Goal: Task Accomplishment & Management: Complete application form

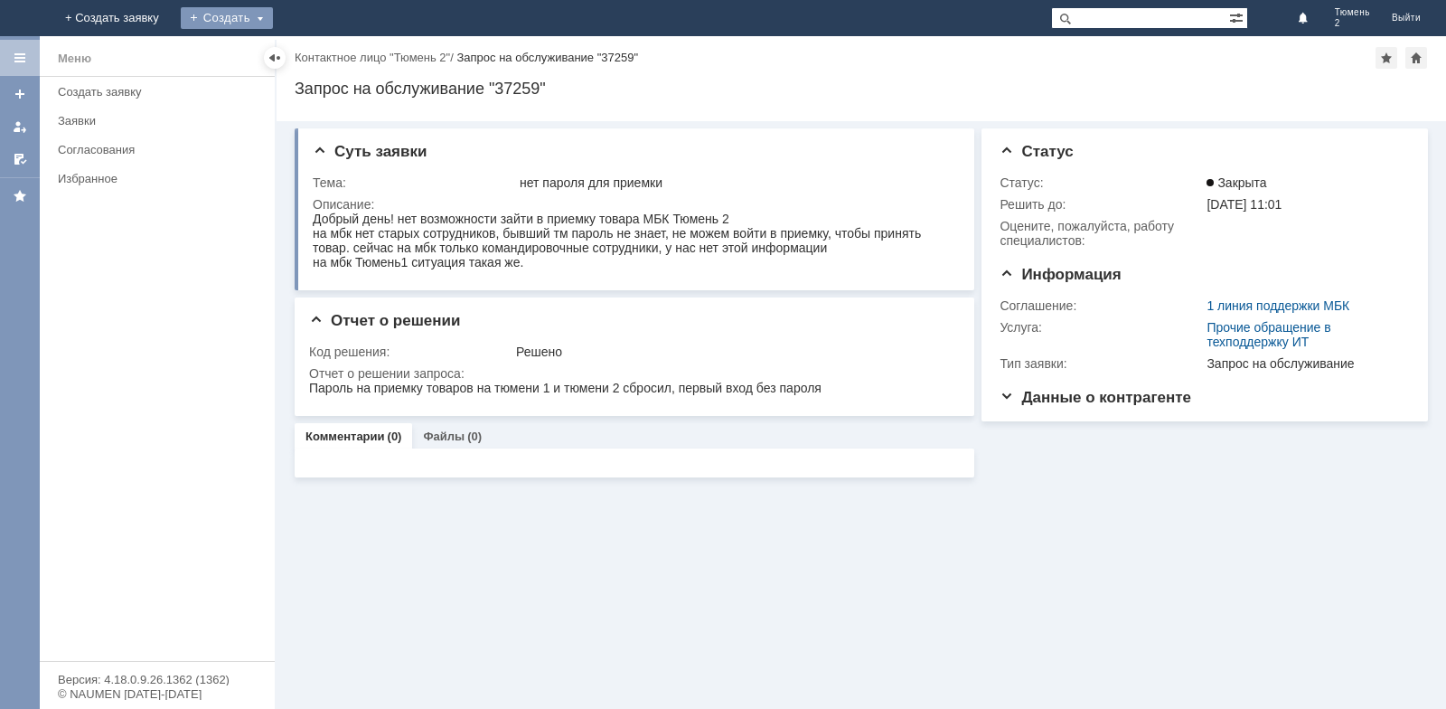
click at [273, 12] on div "Создать" at bounding box center [227, 18] width 92 height 22
click at [322, 51] on link "Заявка" at bounding box center [252, 54] width 137 height 22
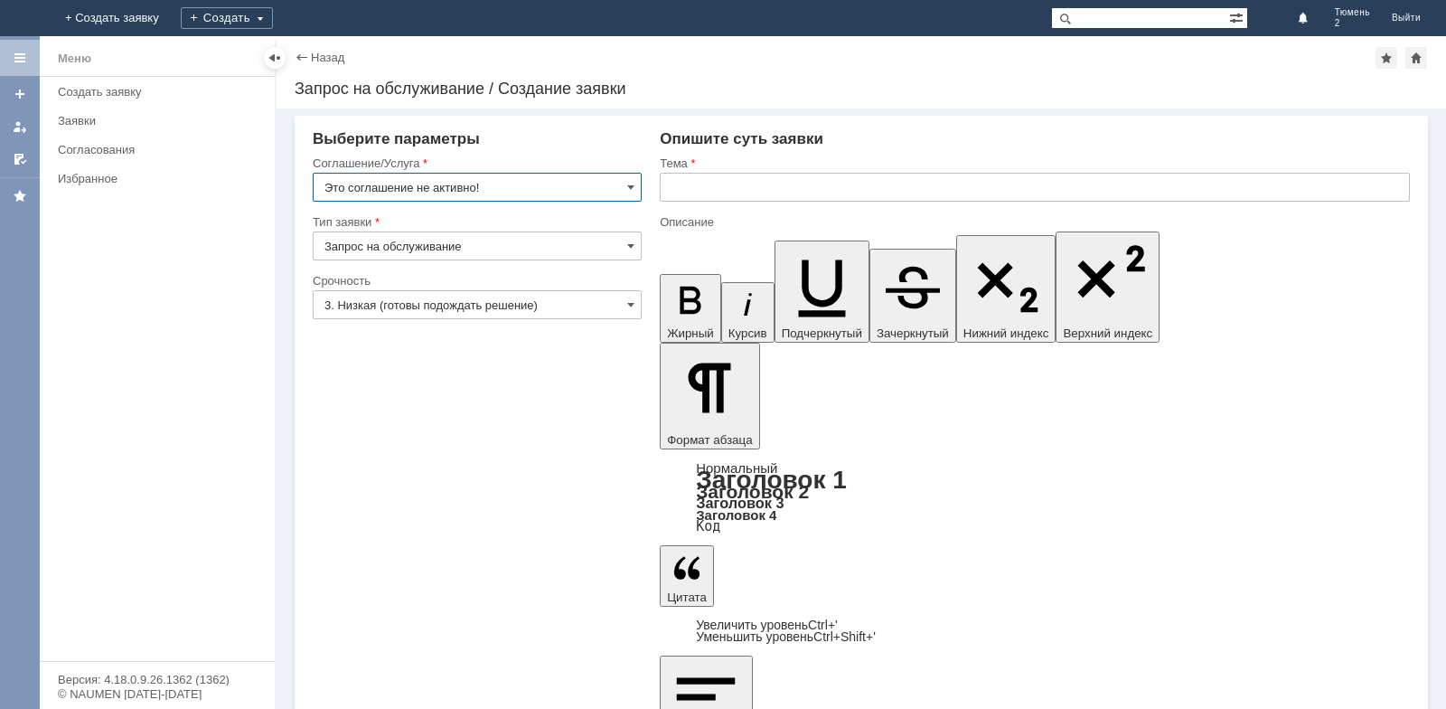
click at [626, 186] on input "Это соглашение не активно!" at bounding box center [477, 187] width 329 height 29
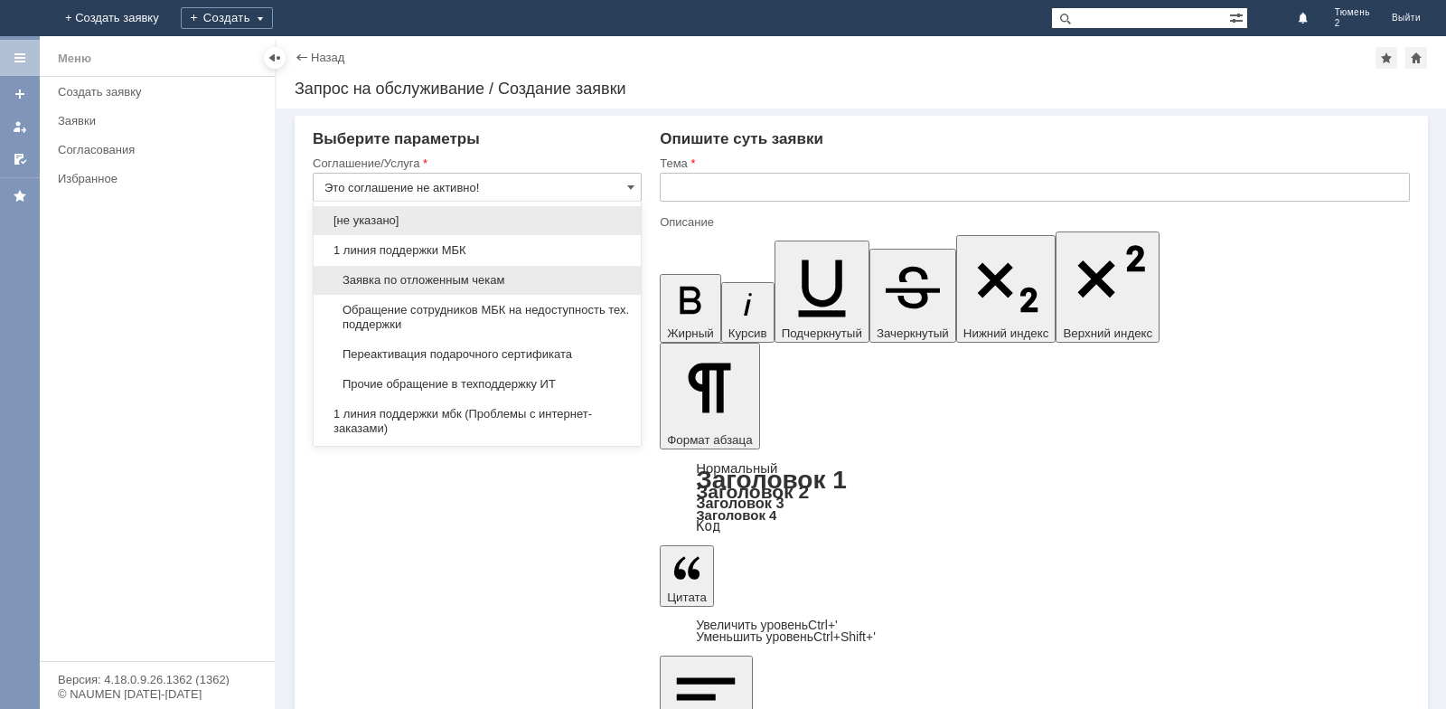
click at [477, 274] on span "Заявка по отложенным чекам" at bounding box center [477, 280] width 306 height 14
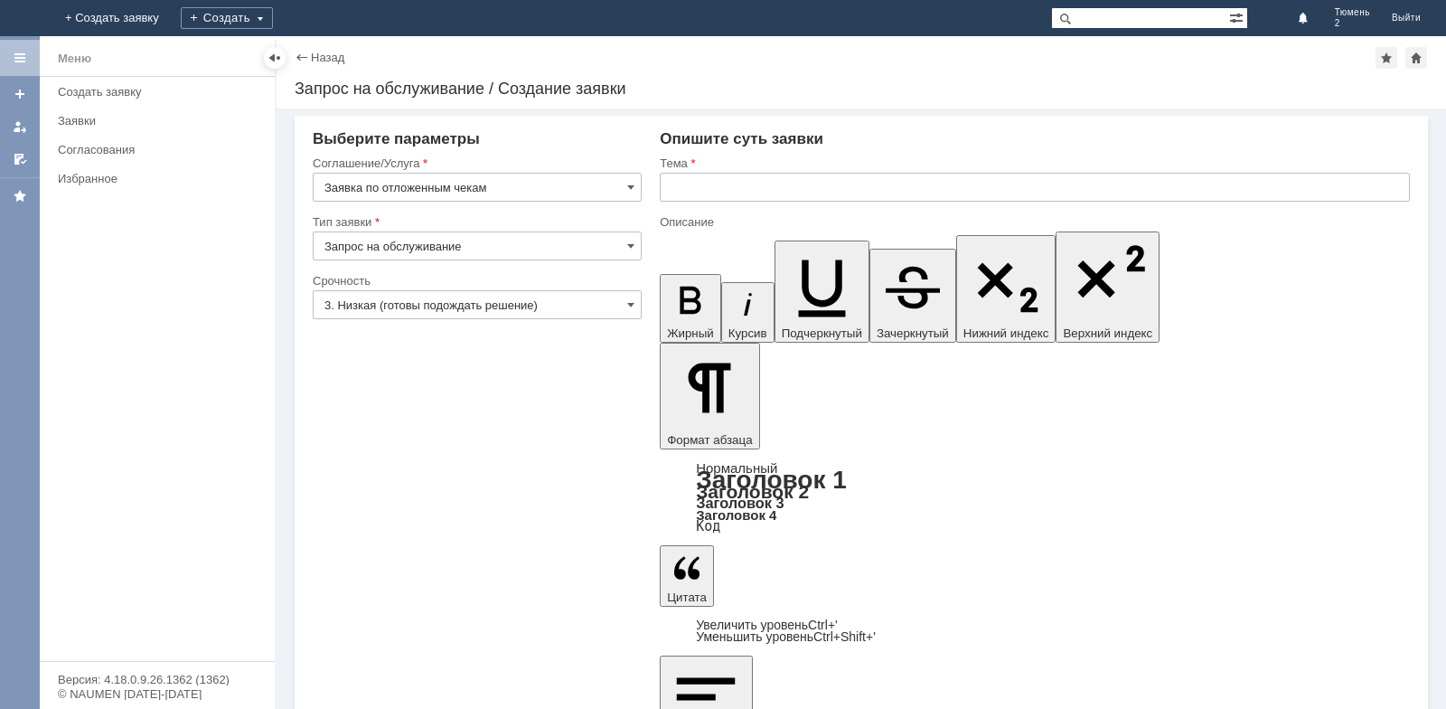
type input "Заявка по отложенным чекам"
click at [699, 187] on input "text" at bounding box center [1035, 187] width 750 height 29
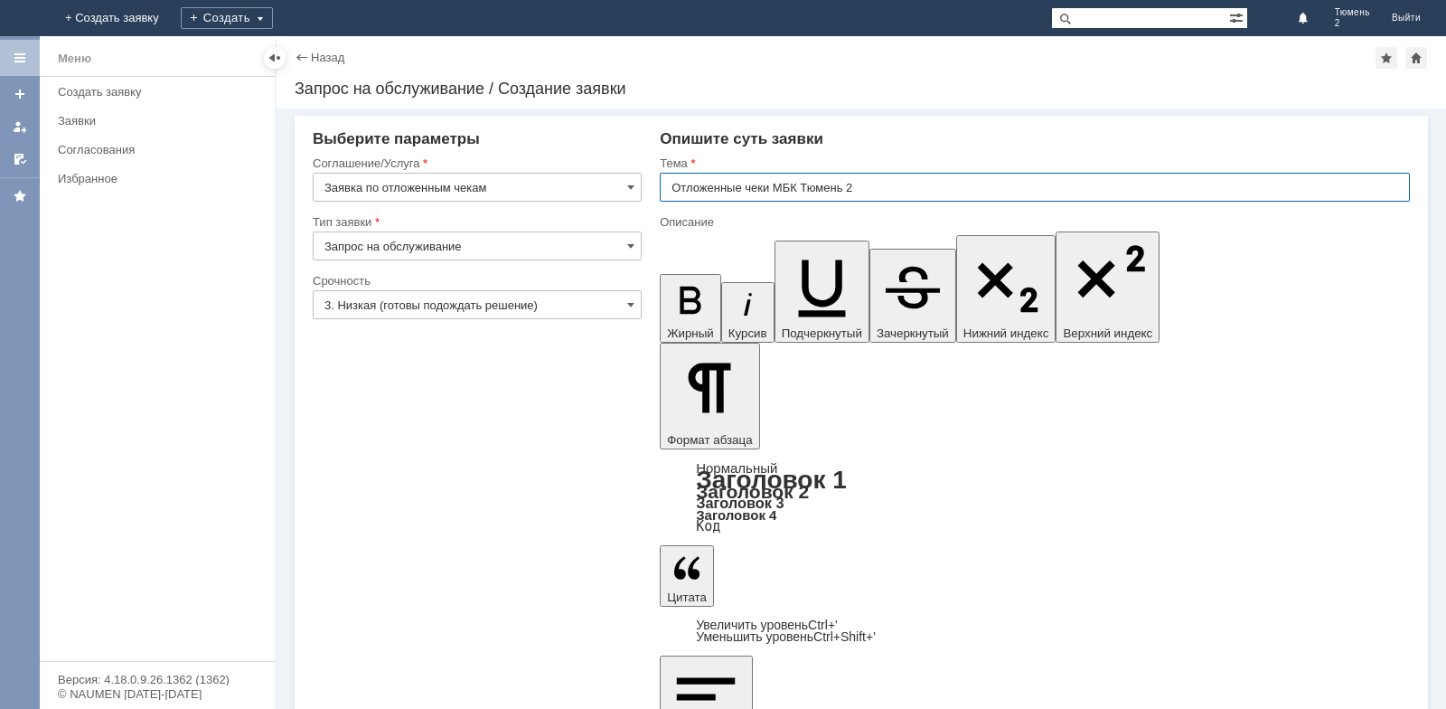
type input "Отложенные чеки МБК Тюмень 2"
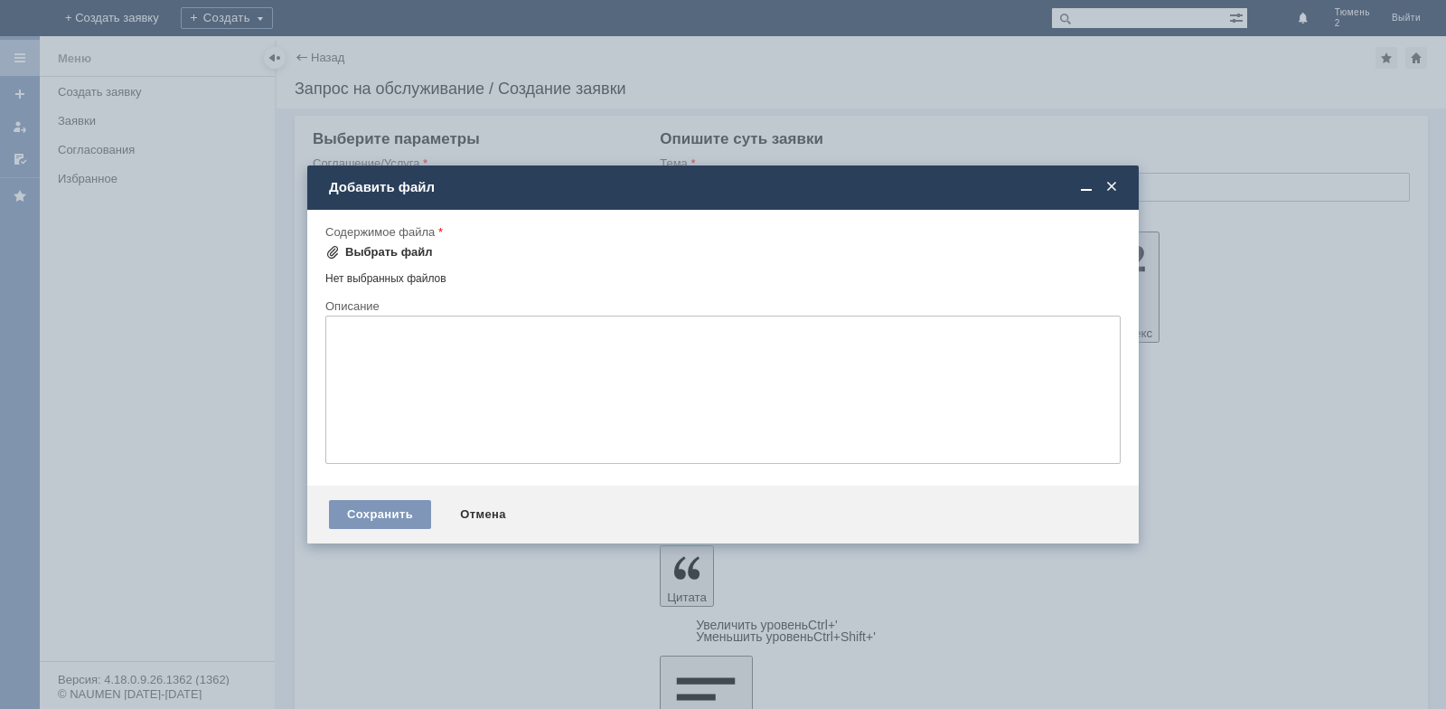
click at [360, 254] on div "Выбрать файл" at bounding box center [389, 252] width 88 height 14
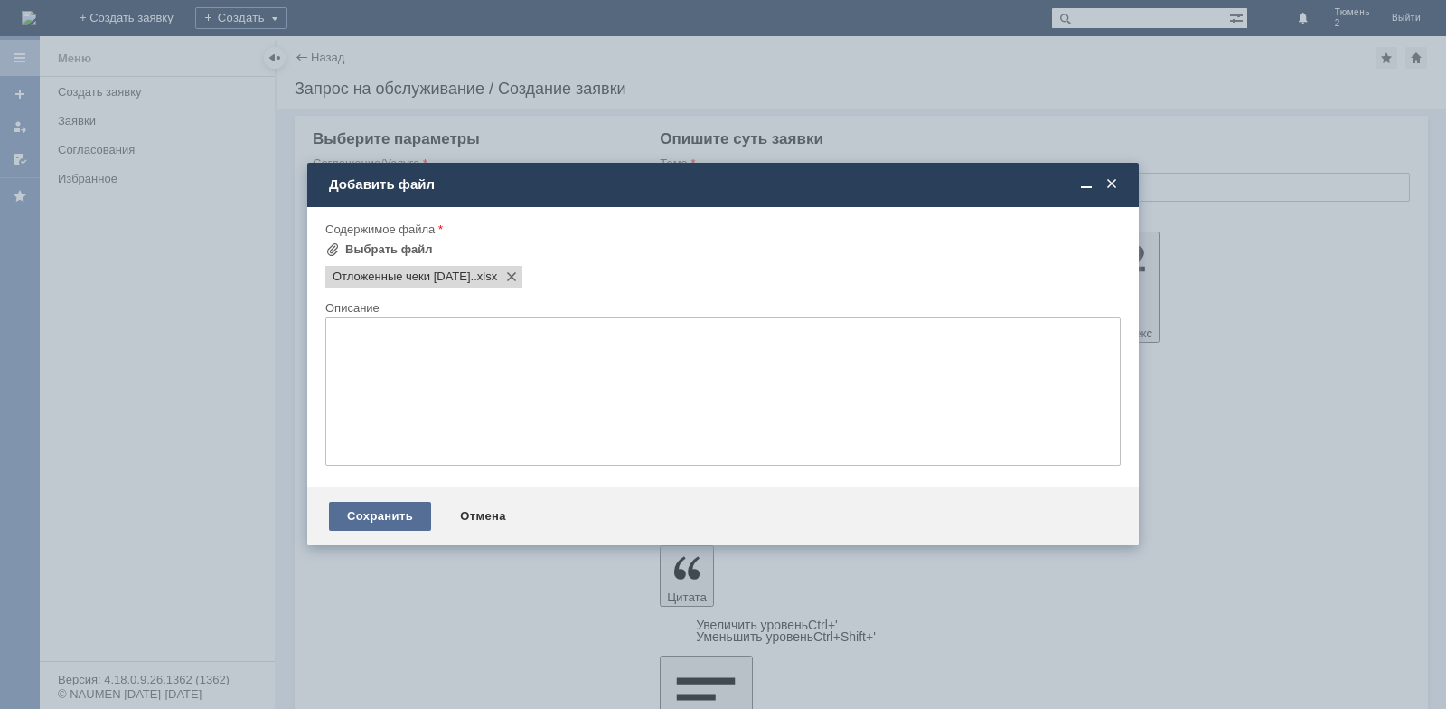
click at [390, 513] on div "Сохранить" at bounding box center [380, 516] width 102 height 29
